Goal: Transaction & Acquisition: Purchase product/service

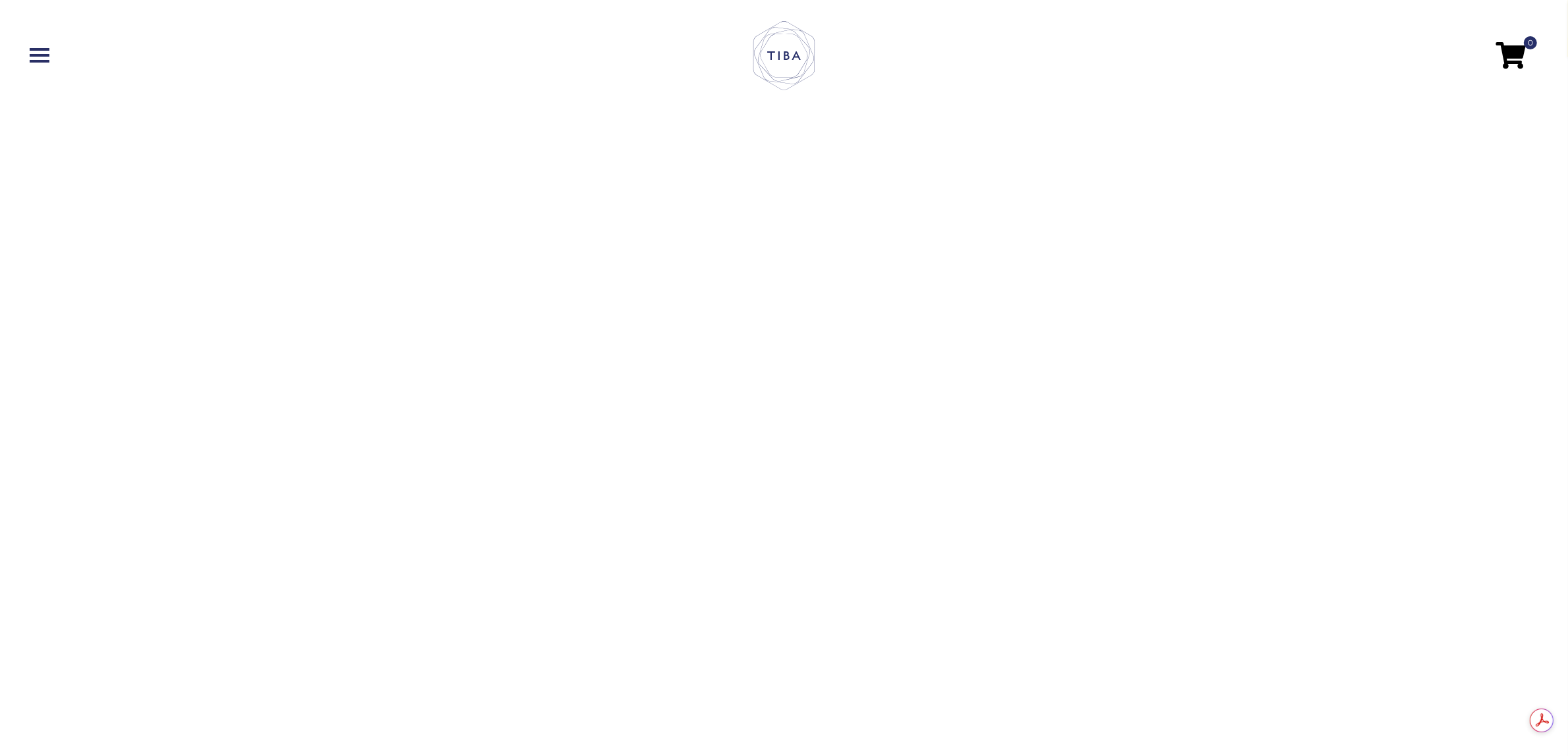
click at [29, 54] on span at bounding box center [39, 54] width 20 height 2
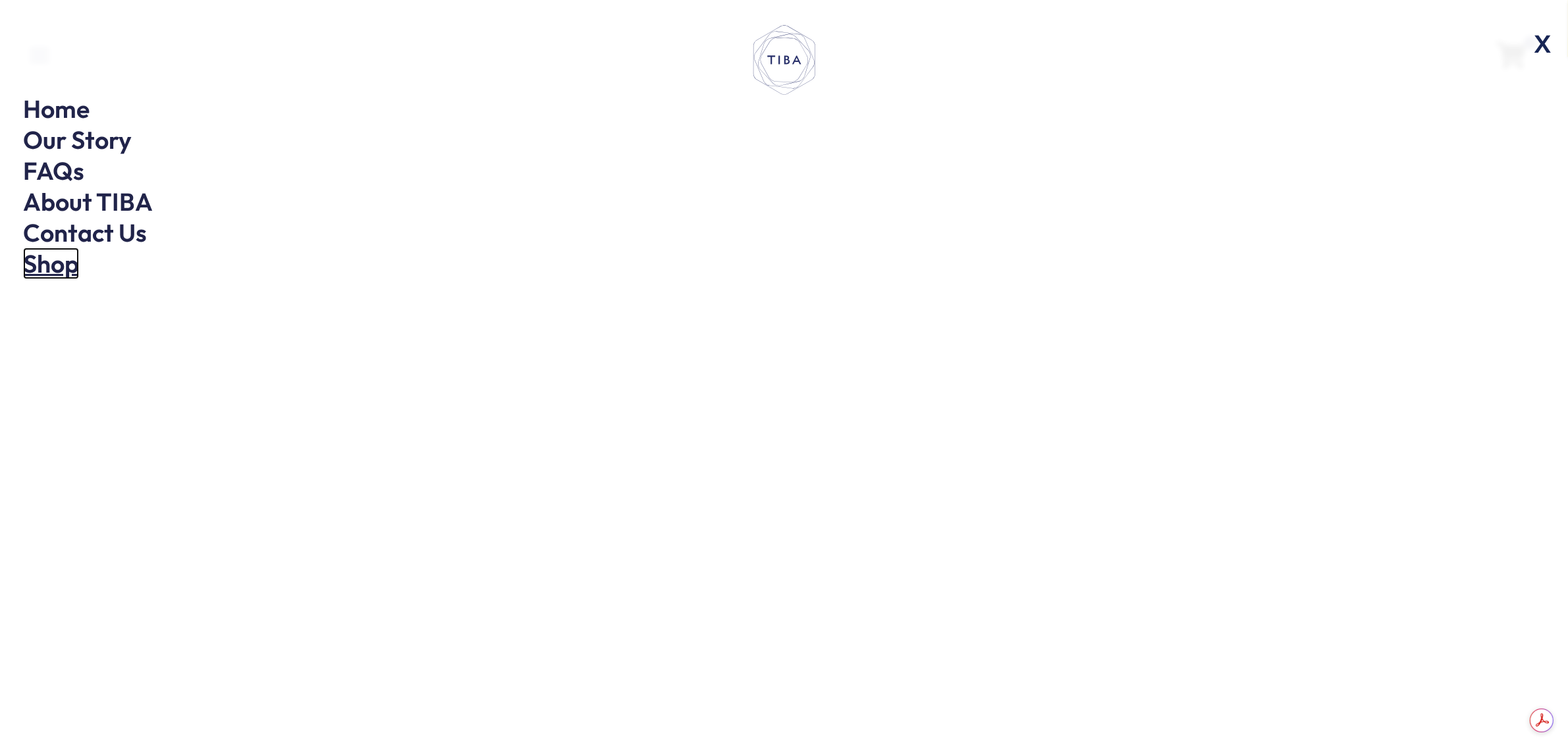
click at [43, 268] on link "Shop" at bounding box center [50, 263] width 56 height 32
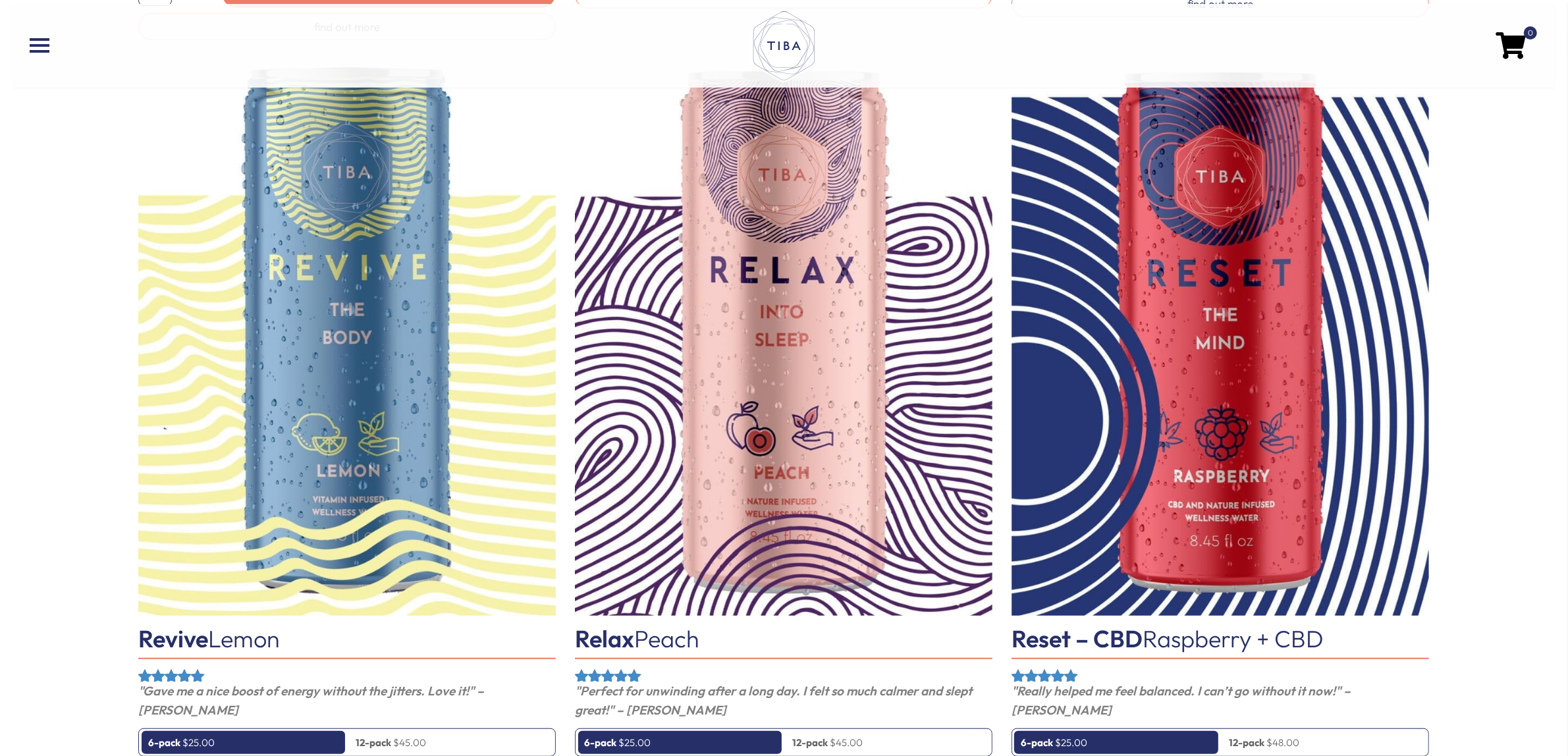
scroll to position [1234, 0]
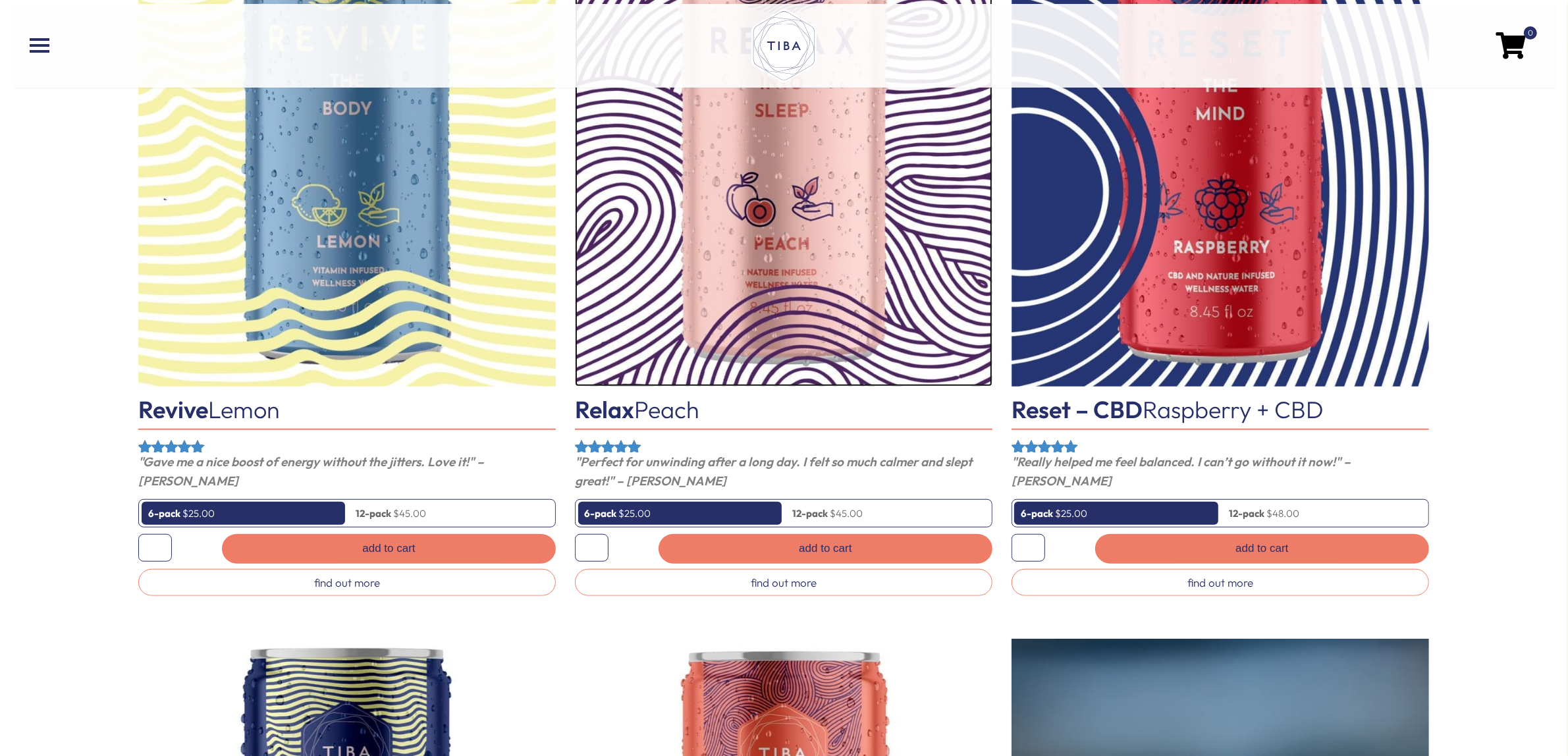
click at [791, 306] on img at bounding box center [783, 107] width 417 height 555
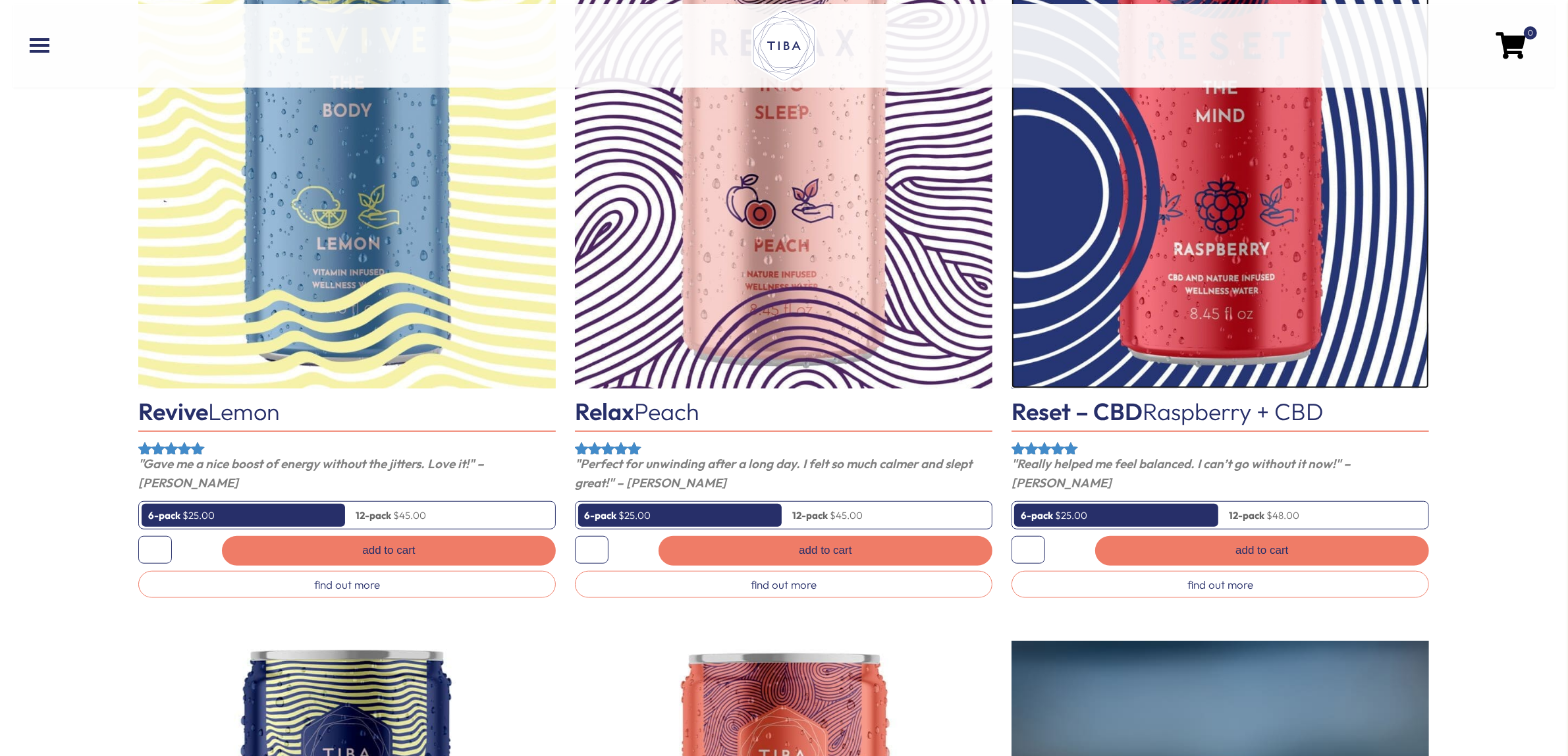
click at [1314, 310] on img at bounding box center [1220, 109] width 417 height 555
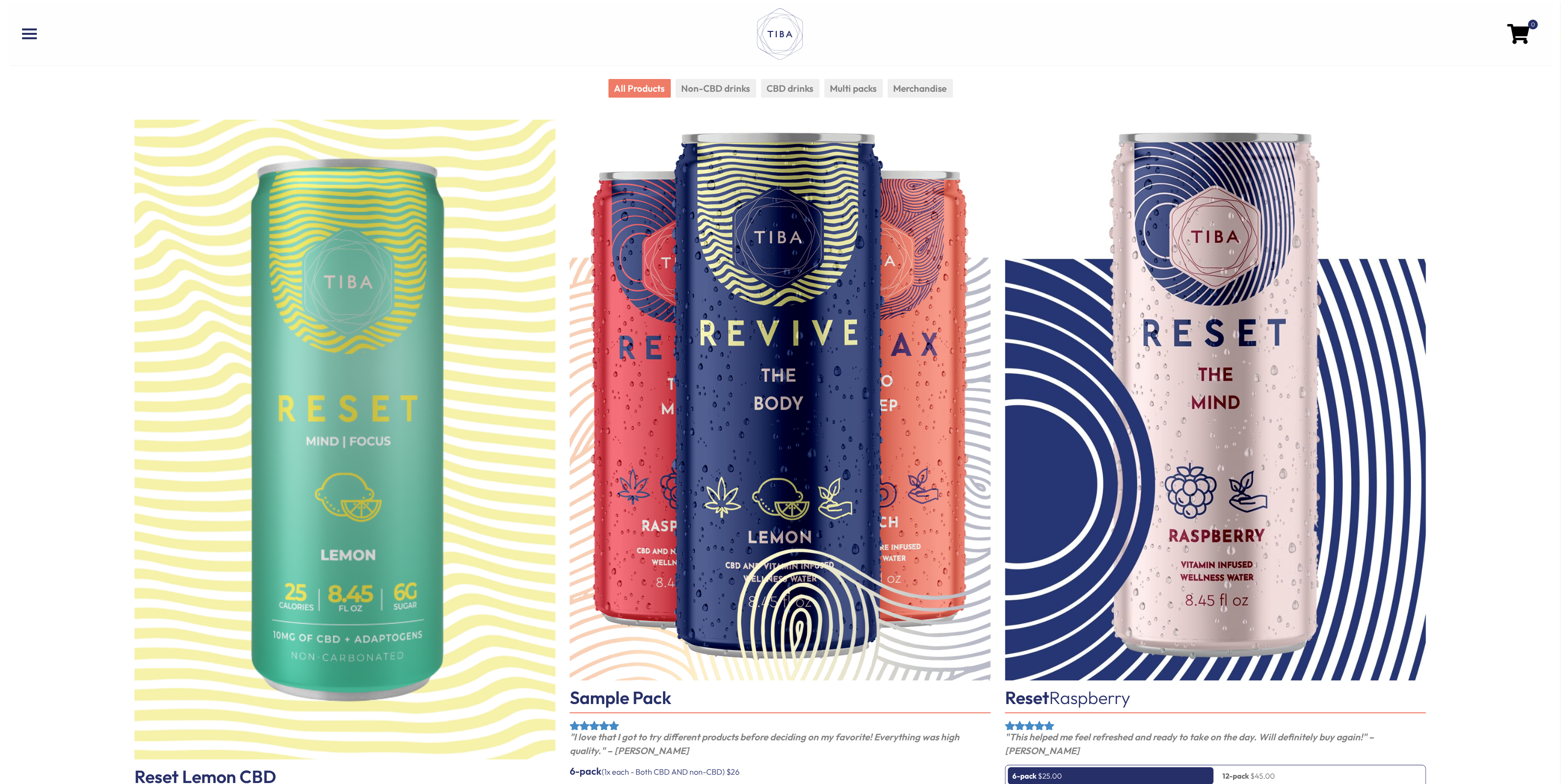
scroll to position [0, 0]
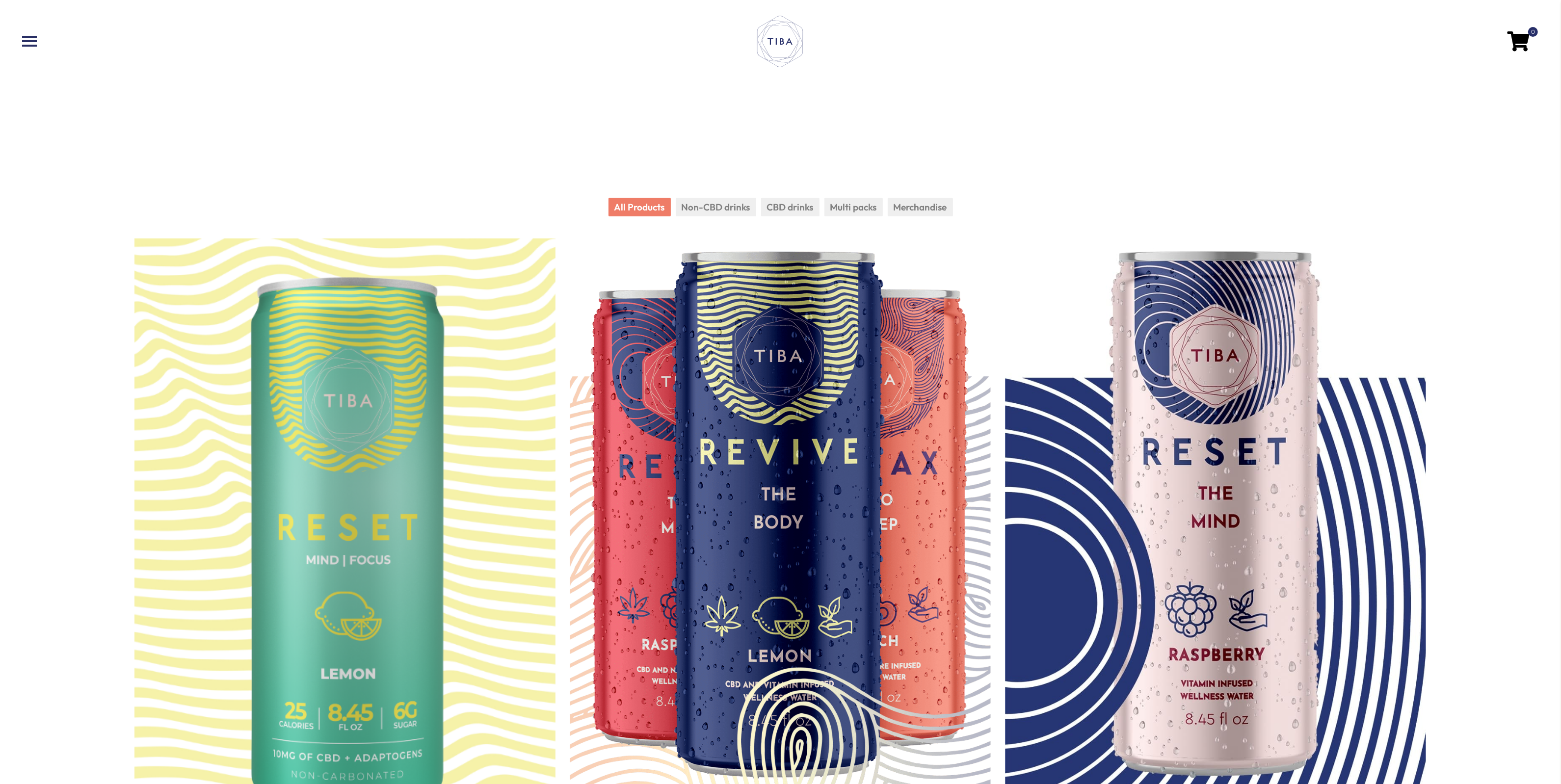
click at [714, 202] on li "Non-CBD drinks" at bounding box center [716, 207] width 81 height 19
click at [793, 207] on li "CBD drinks" at bounding box center [790, 207] width 58 height 19
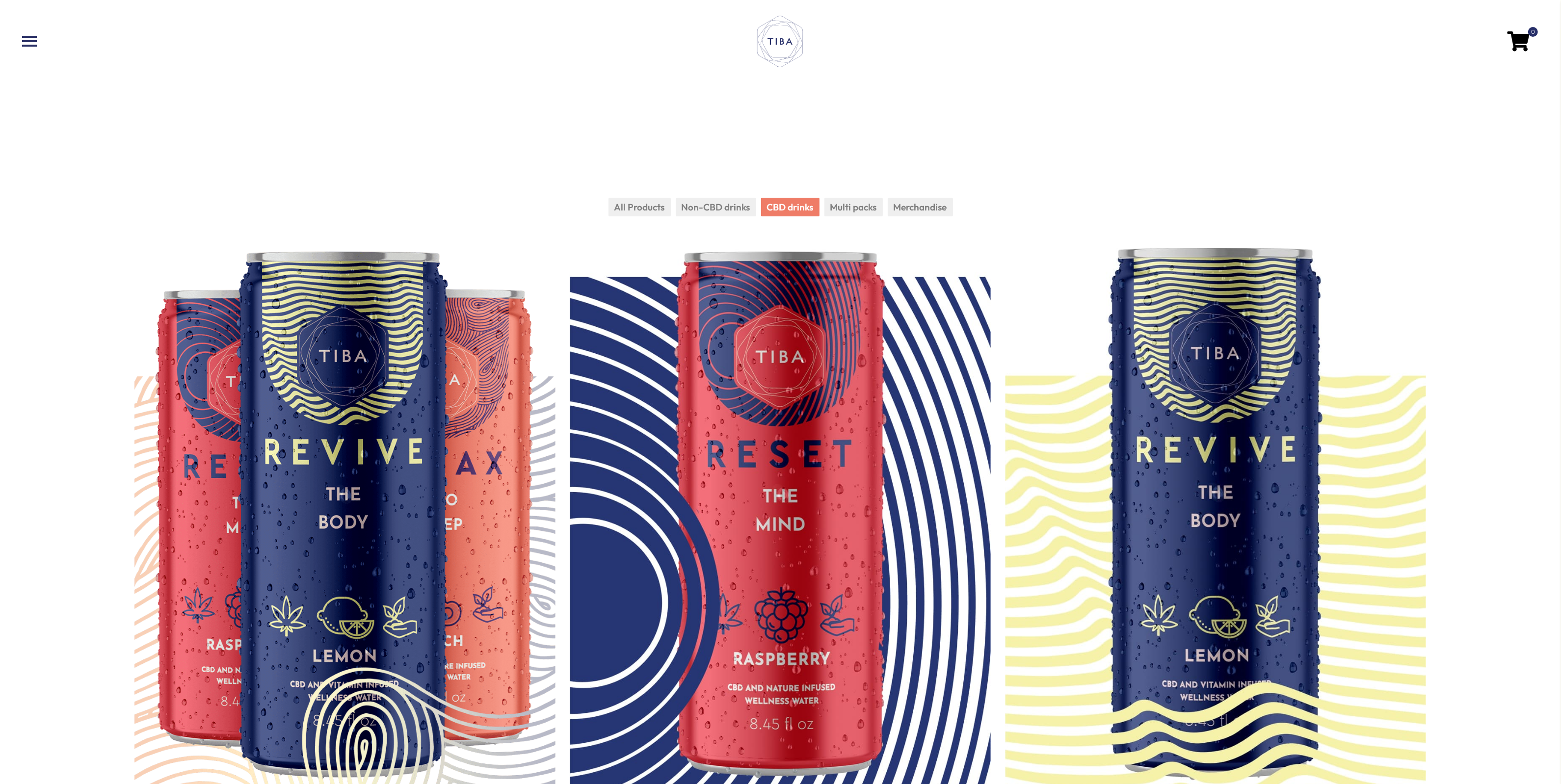
click at [879, 205] on li "Multi packs" at bounding box center [853, 207] width 58 height 19
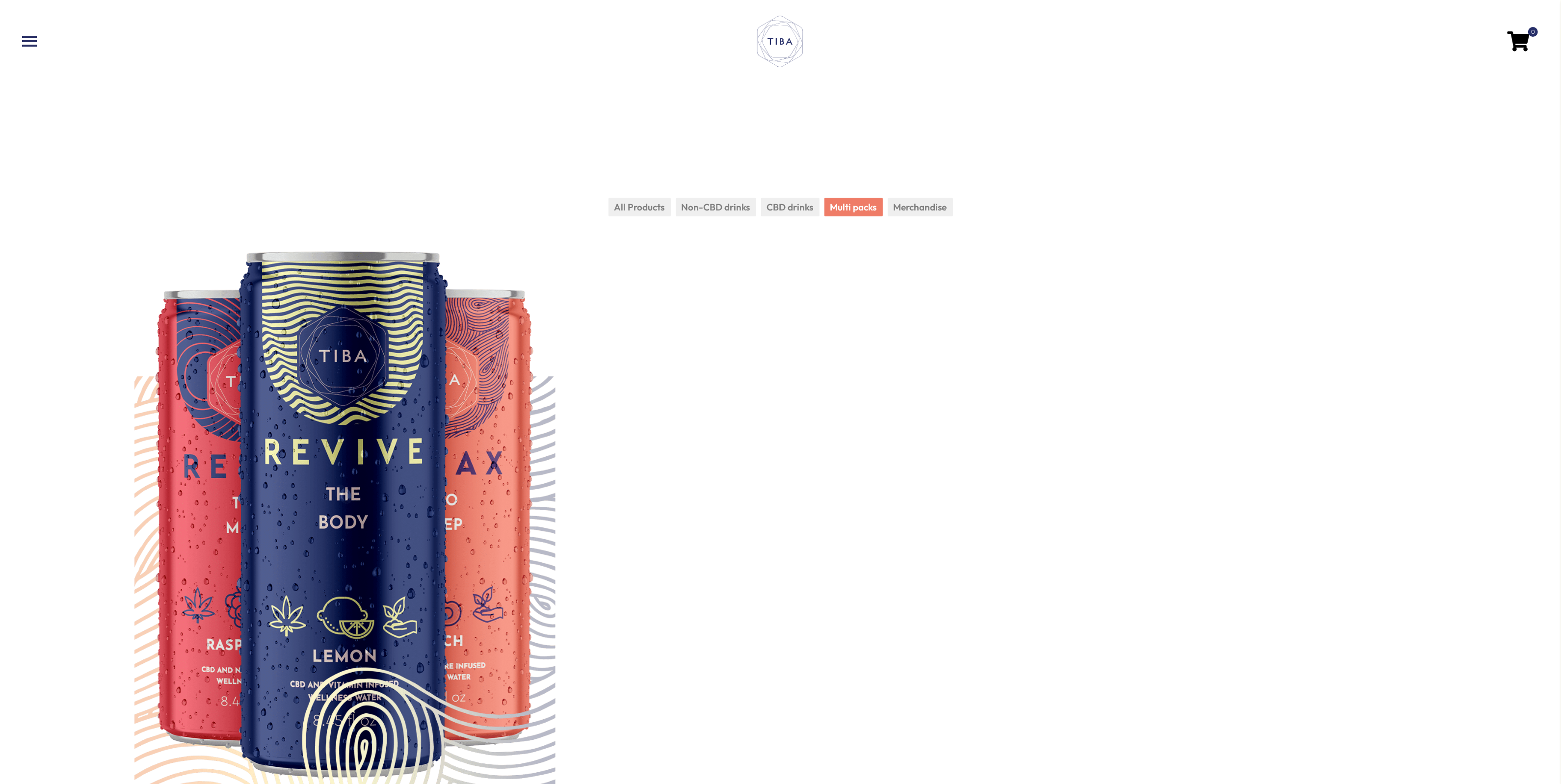
click at [925, 210] on li "Merchandise" at bounding box center [920, 207] width 65 height 19
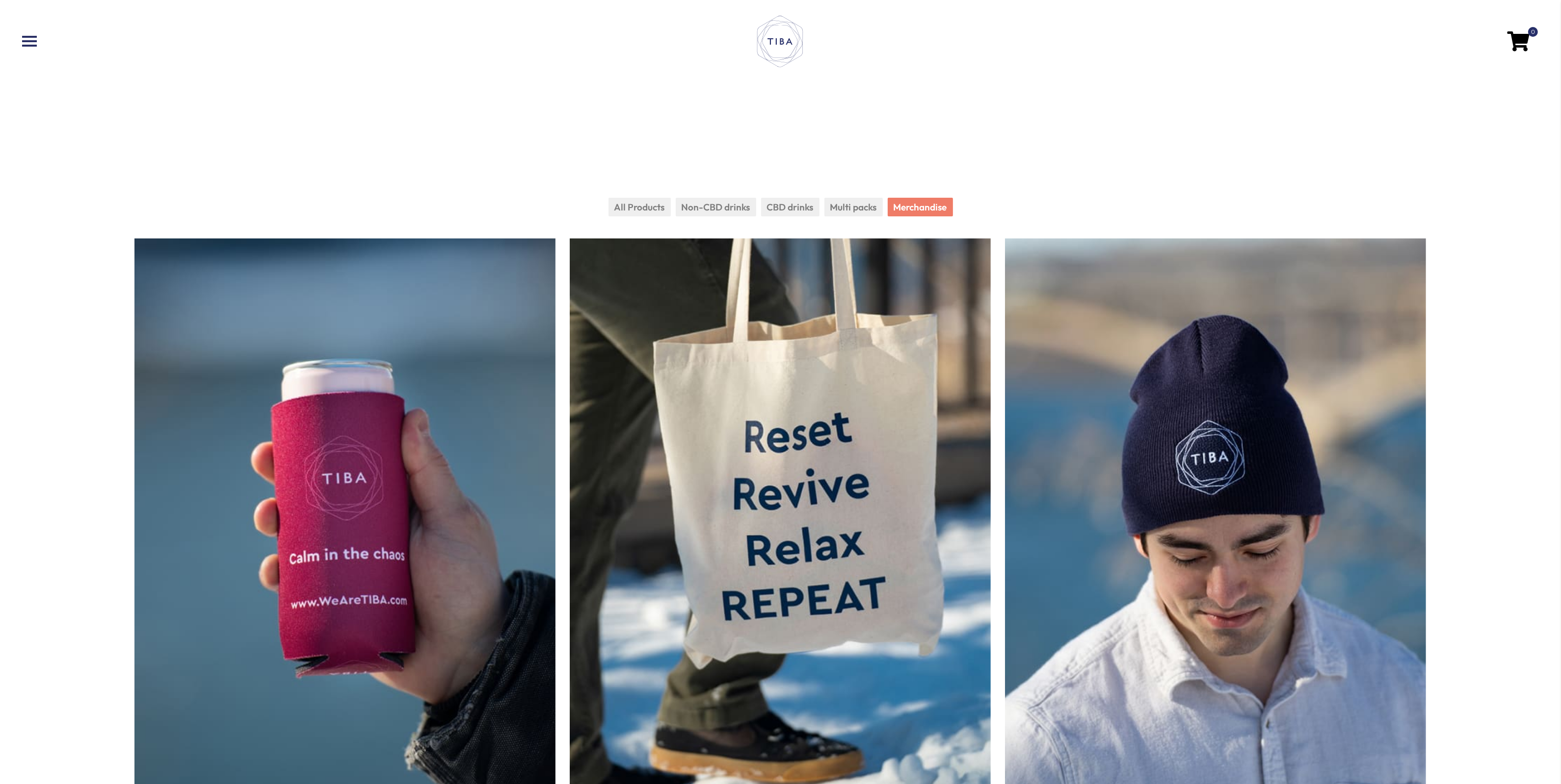
drag, startPoint x: 852, startPoint y: 208, endPoint x: 842, endPoint y: 208, distance: 10.0
click at [852, 208] on li "Multi packs" at bounding box center [853, 207] width 58 height 19
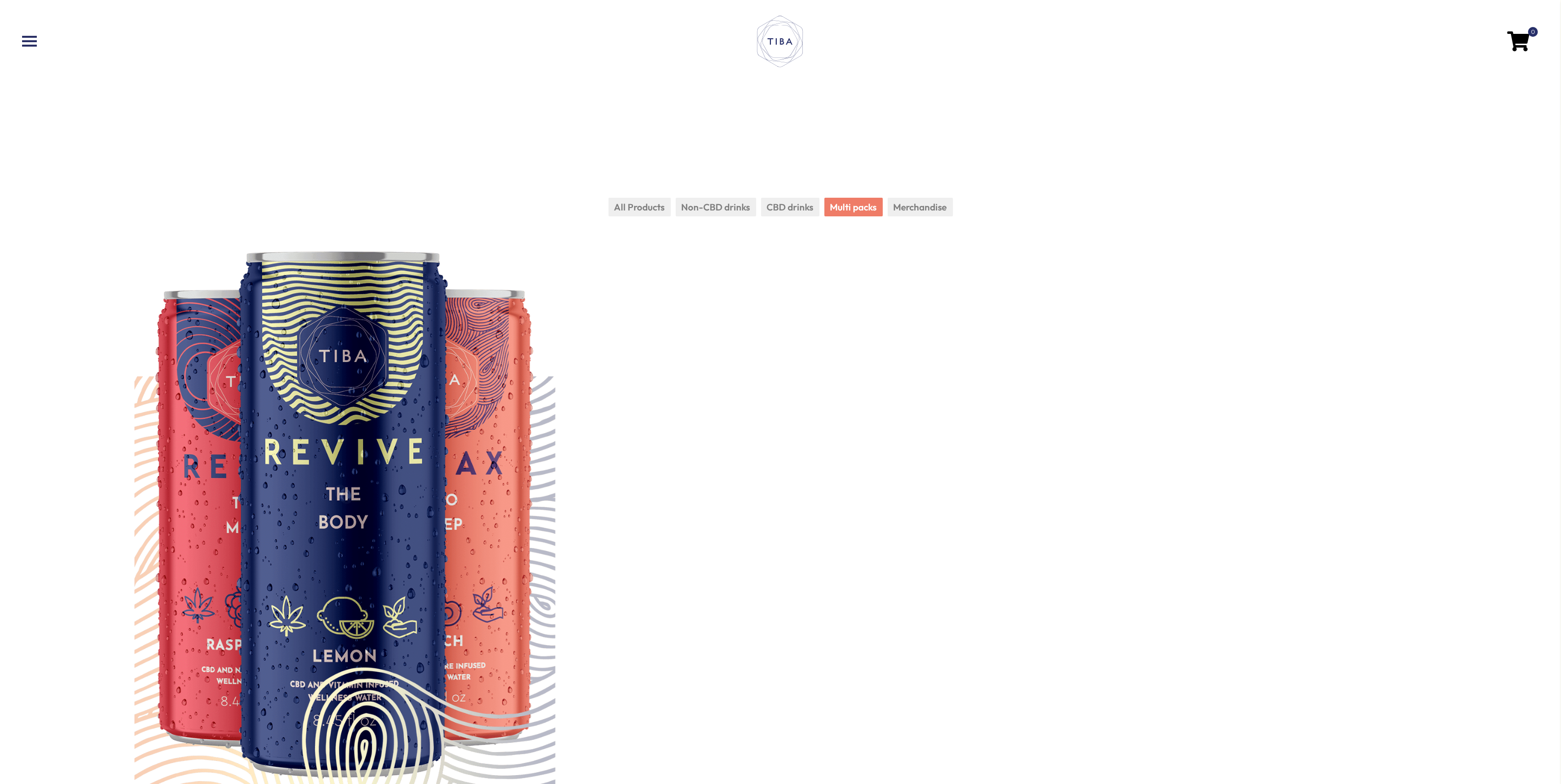
click at [788, 208] on li "CBD drinks" at bounding box center [790, 207] width 58 height 19
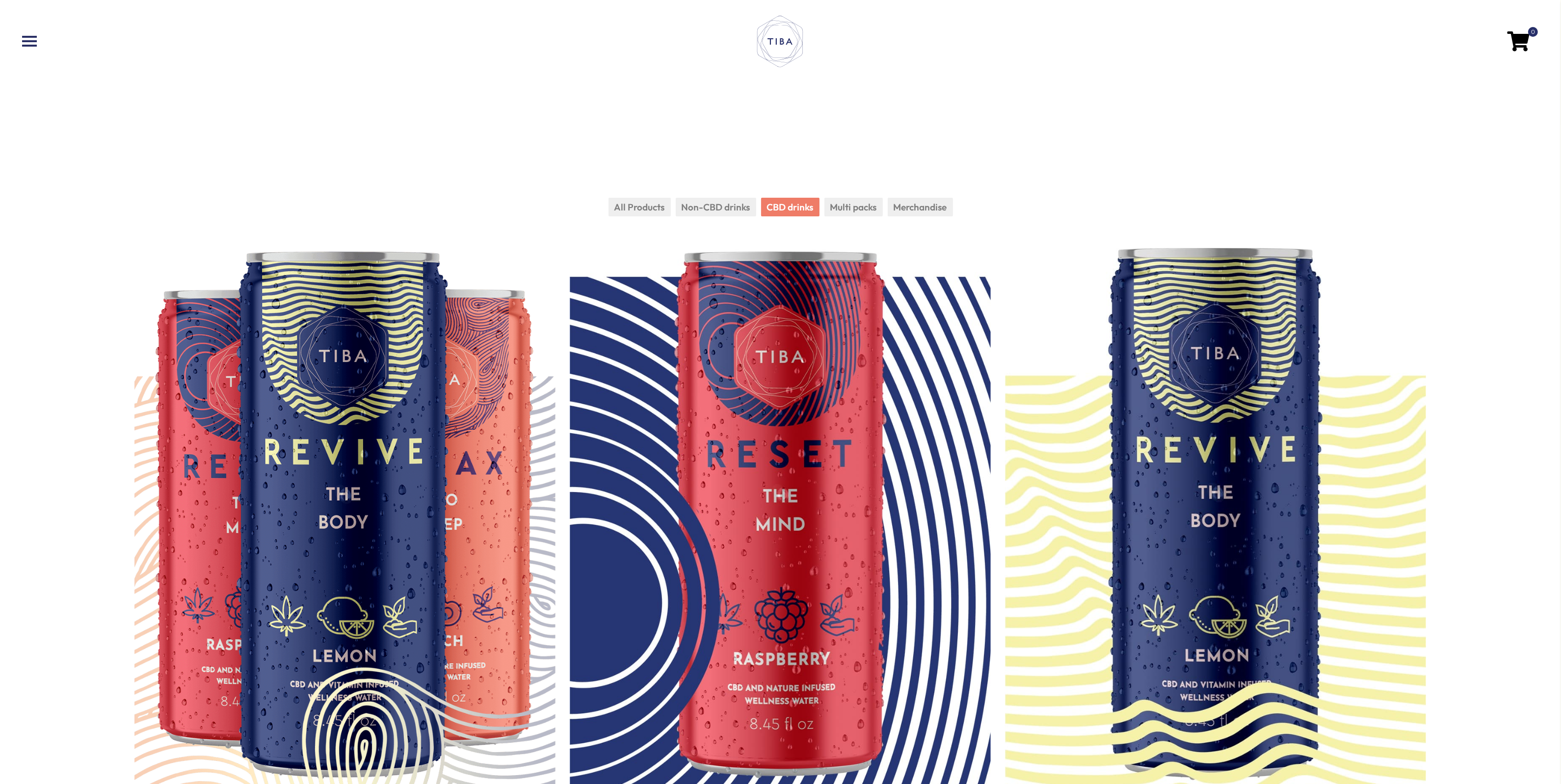
click at [725, 207] on li "Non-CBD drinks" at bounding box center [716, 207] width 81 height 19
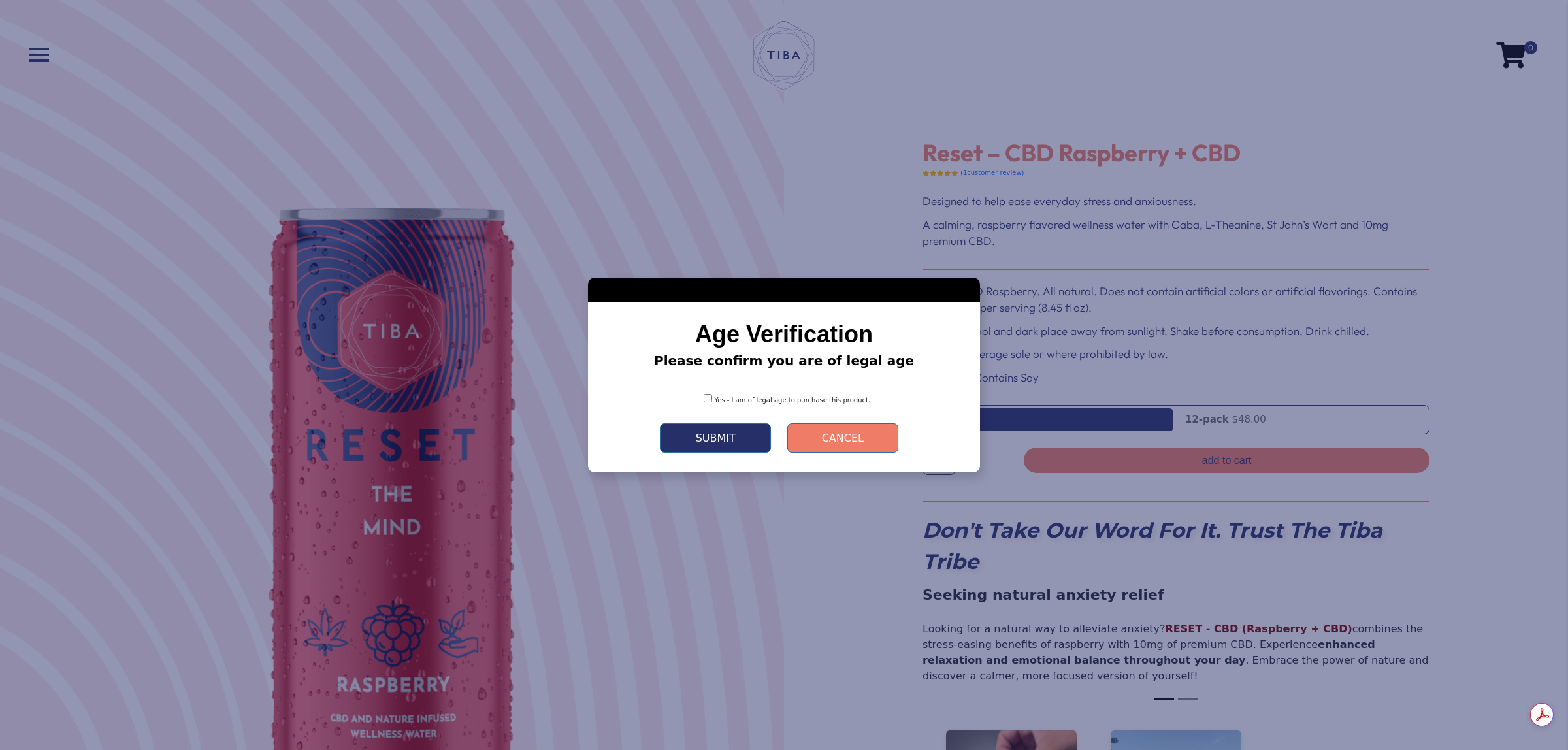
click at [716, 406] on div "Yes - I am of legal age to purchase this product." at bounding box center [783, 395] width 352 height 29
click at [711, 399] on div "Yes - I am of legal age to purchase this product." at bounding box center [783, 395] width 352 height 29
click at [713, 423] on button "Submit" at bounding box center [715, 438] width 111 height 29
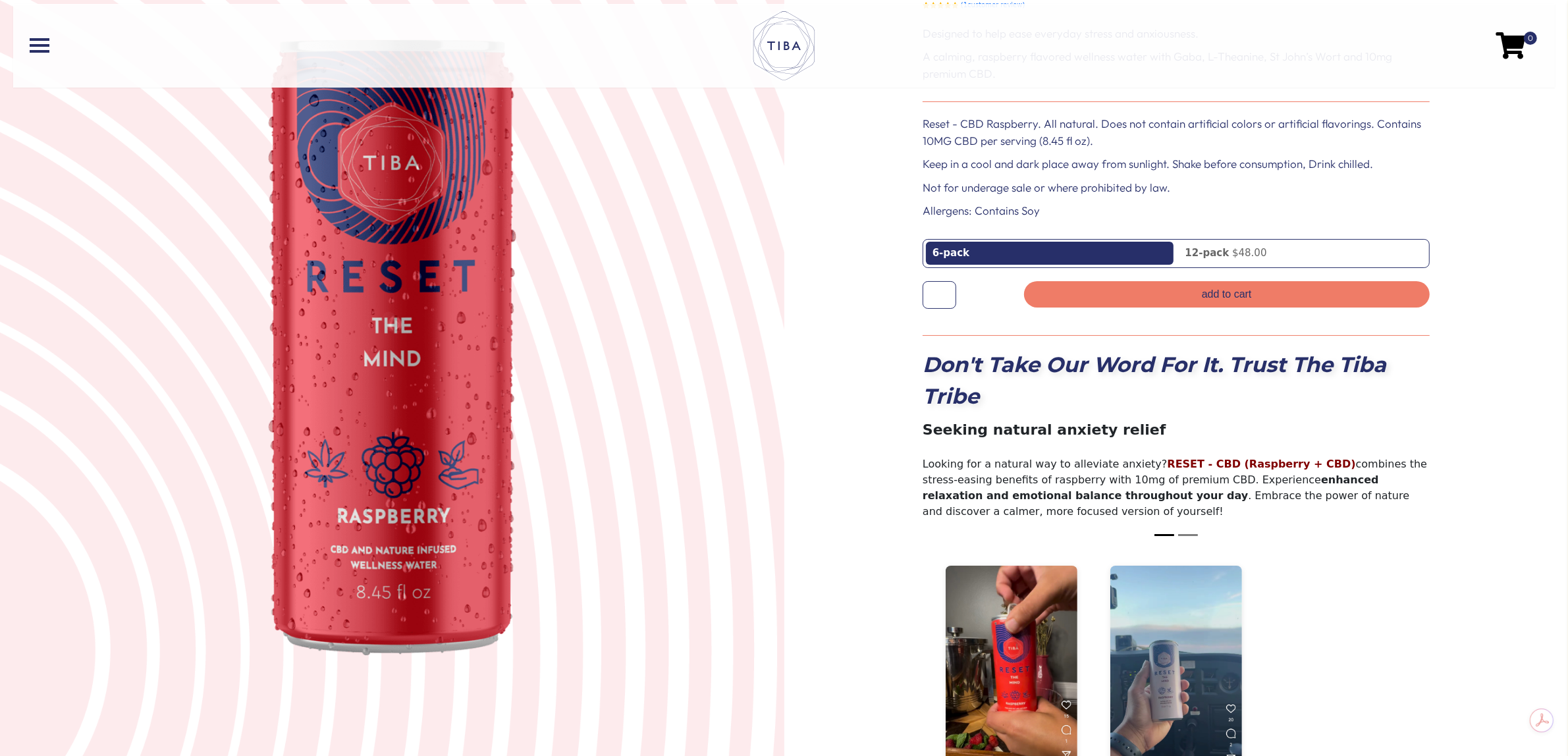
scroll to position [164, 0]
